Goal: Task Accomplishment & Management: Use online tool/utility

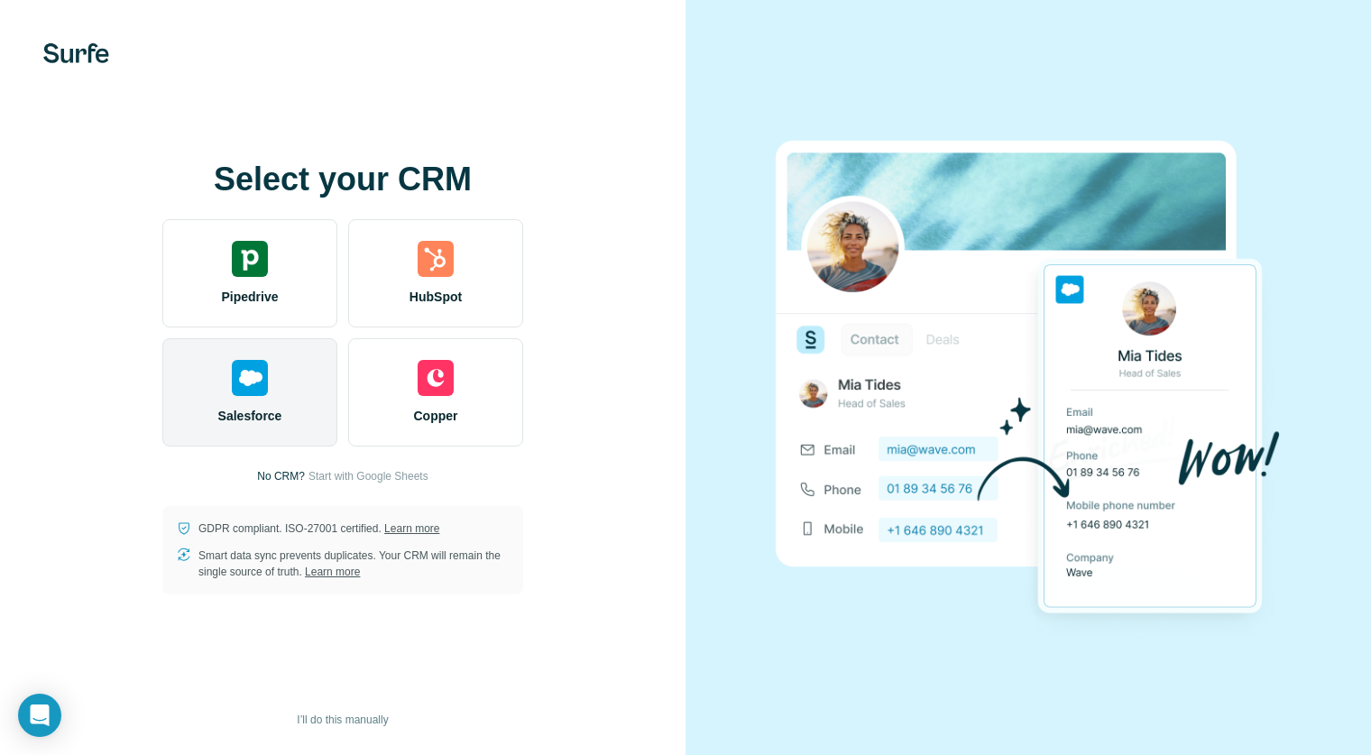
click at [258, 400] on div "Salesforce" at bounding box center [249, 392] width 175 height 108
click at [292, 381] on div "Salesforce" at bounding box center [249, 392] width 175 height 108
click at [271, 425] on div "Salesforce" at bounding box center [249, 392] width 175 height 108
click at [274, 422] on span "Salesforce" at bounding box center [250, 416] width 64 height 18
click at [281, 408] on span "Salesforce" at bounding box center [250, 416] width 64 height 18
